Goal: Transaction & Acquisition: Subscribe to service/newsletter

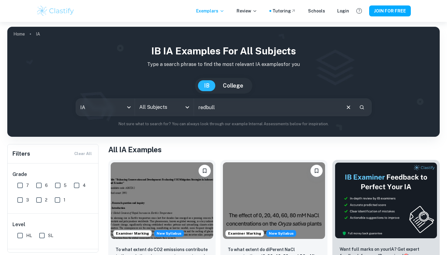
type input "redbull"
click at [362, 107] on icon "Search" at bounding box center [361, 107] width 5 height 5
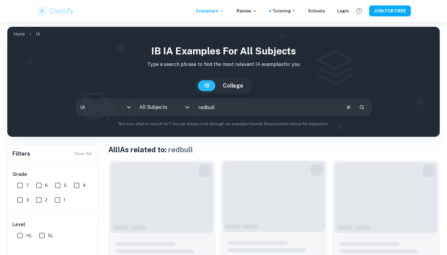
scroll to position [83, 0]
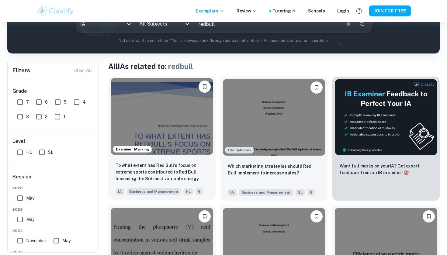
click at [169, 131] on img at bounding box center [162, 116] width 102 height 77
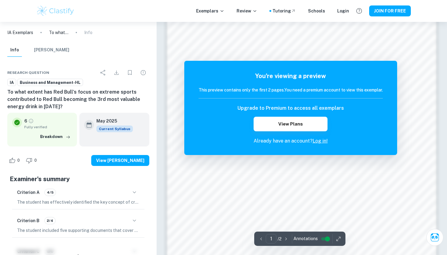
scroll to position [517, 0]
click at [319, 141] on link "Log in!" at bounding box center [319, 141] width 15 height 6
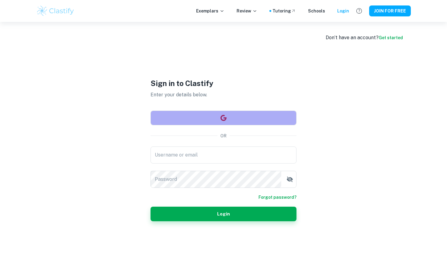
click at [242, 115] on button "button" at bounding box center [223, 118] width 146 height 15
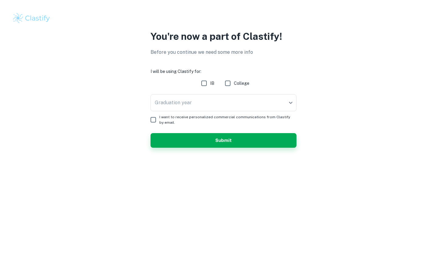
click at [203, 80] on input "IB" at bounding box center [204, 83] width 12 height 12
checkbox input "true"
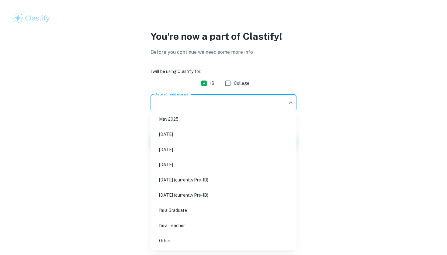
click at [208, 105] on body "We value your privacy We use cookies to enhance your browsing experience, serve…" at bounding box center [223, 127] width 447 height 255
click at [199, 150] on li "May 2026" at bounding box center [223, 150] width 141 height 14
type input "M26"
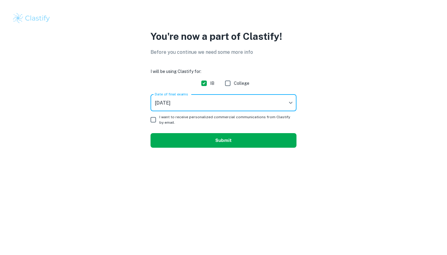
click at [170, 138] on button "Submit" at bounding box center [223, 140] width 146 height 15
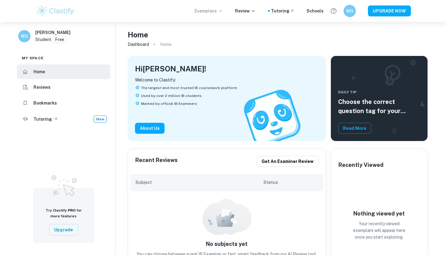
click at [221, 9] on p "Exemplars" at bounding box center [208, 11] width 28 height 7
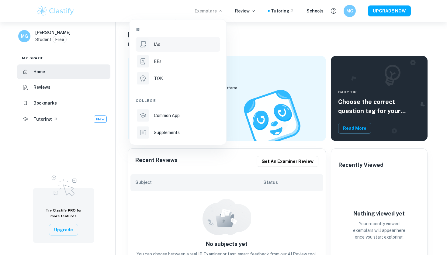
click at [169, 43] on div "IAs" at bounding box center [186, 44] width 65 height 7
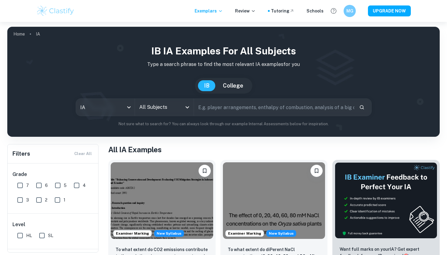
click at [222, 115] on input "text" at bounding box center [274, 107] width 160 height 17
type input "redbull"
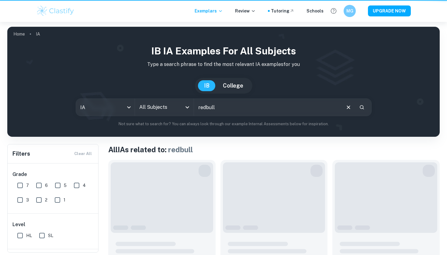
click at [363, 105] on icon "Search" at bounding box center [361, 107] width 5 height 5
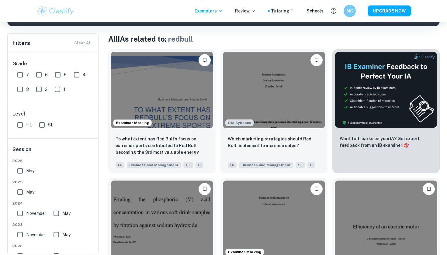
scroll to position [112, 0]
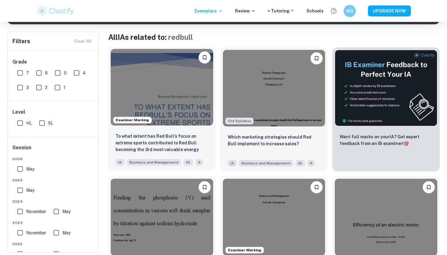
click at [164, 109] on img at bounding box center [162, 87] width 102 height 77
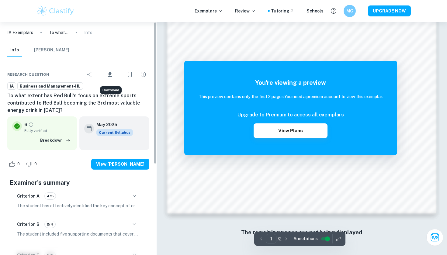
scroll to position [576, 0]
click at [107, 72] on icon "Download" at bounding box center [109, 74] width 7 height 7
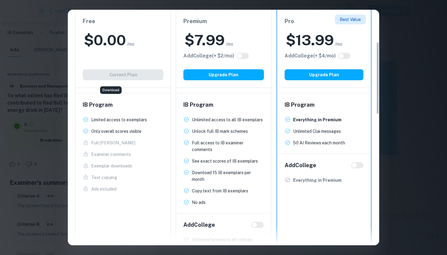
scroll to position [105, 0]
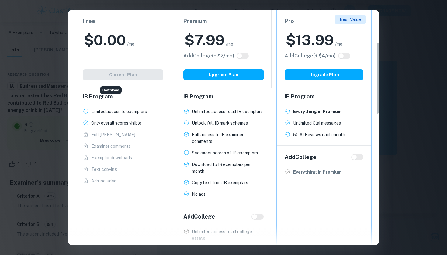
click at [133, 78] on div "Free $ 0.00 /mo Add College (+ $ 2 /mo) Current Plan" at bounding box center [123, 49] width 96 height 78
drag, startPoint x: 108, startPoint y: 110, endPoint x: 134, endPoint y: 125, distance: 30.1
click at [134, 125] on ul "Limited access to exemplars New! Only overall scores visible New! Full Mark Sch…" at bounding box center [123, 146] width 81 height 76
click at [134, 125] on p "Only overall scores visible" at bounding box center [116, 123] width 50 height 7
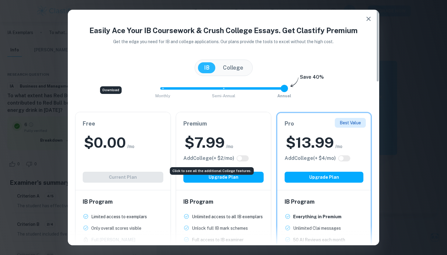
scroll to position [0, 0]
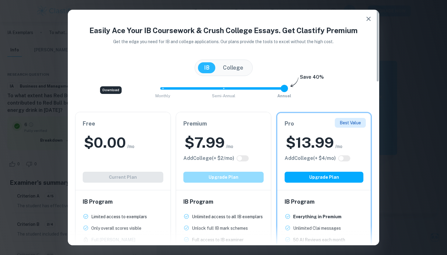
click at [226, 178] on button "Upgrade Plan" at bounding box center [223, 177] width 81 height 11
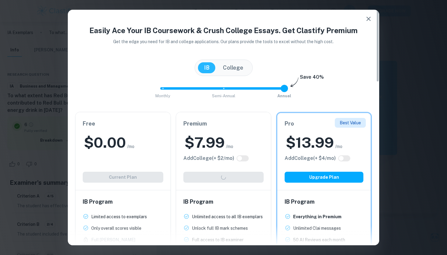
type input "0"
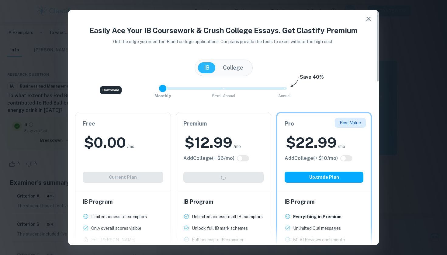
drag, startPoint x: 283, startPoint y: 91, endPoint x: 128, endPoint y: 90, distance: 155.3
click at [128, 90] on div "Monthly Semi-Annual Annual Save 40%" at bounding box center [223, 91] width 297 height 16
click at [238, 196] on div "IB Program Unlimited access to all IB exemplars New! Unlock full IB mark scheme…" at bounding box center [223, 250] width 95 height 120
click at [371, 36] on div "Easily Ace Your IB Coursework & Crush College Essays. Get Clastify Premium Get …" at bounding box center [223, 222] width 311 height 394
click at [223, 183] on div "Premium $ 12.99 /mo Add College (+ $ 6 /mo) Upgrade Plan" at bounding box center [223, 151] width 95 height 78
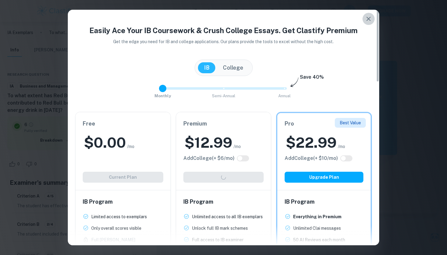
click at [367, 20] on icon "button" at bounding box center [368, 19] width 4 height 4
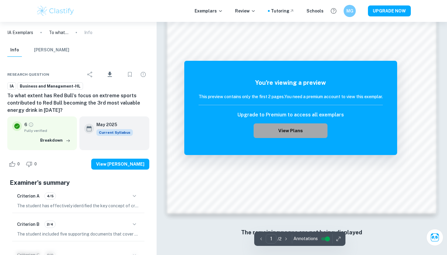
click at [304, 129] on button "View Plans" at bounding box center [290, 130] width 74 height 15
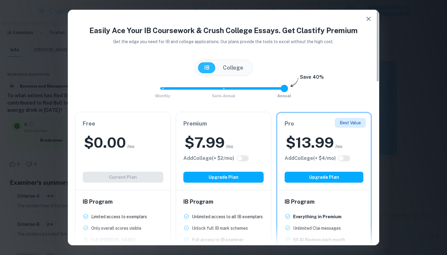
type input "0"
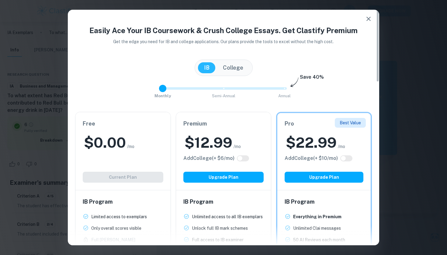
drag, startPoint x: 284, startPoint y: 86, endPoint x: 70, endPoint y: 101, distance: 214.4
click at [70, 101] on div "Easily Ace Your IB Coursework & Crush College Essays. Get Clastify Premium Get …" at bounding box center [223, 222] width 311 height 394
click at [240, 179] on button "Upgrade Plan" at bounding box center [223, 177] width 81 height 11
